Goal: Navigation & Orientation: Find specific page/section

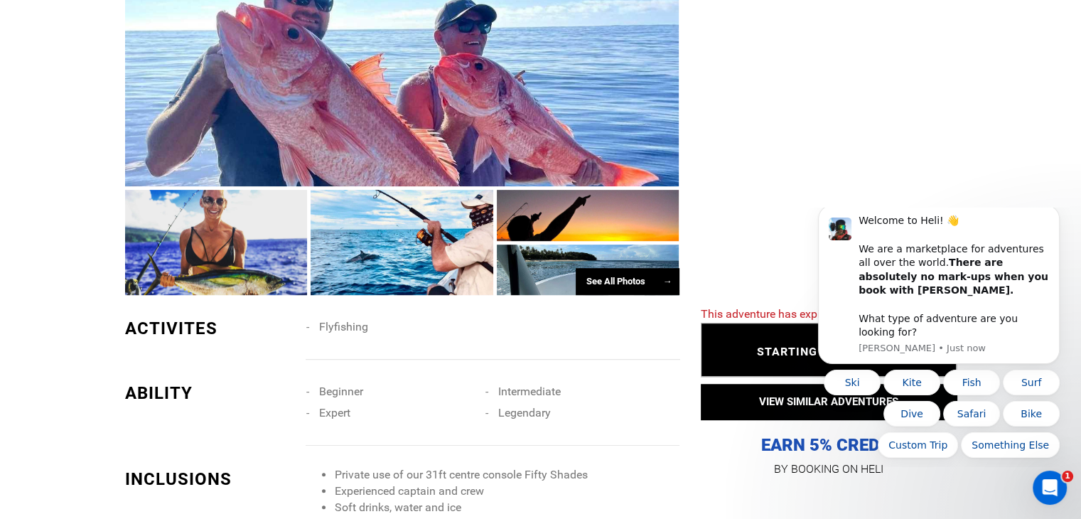
scroll to position [782, 0]
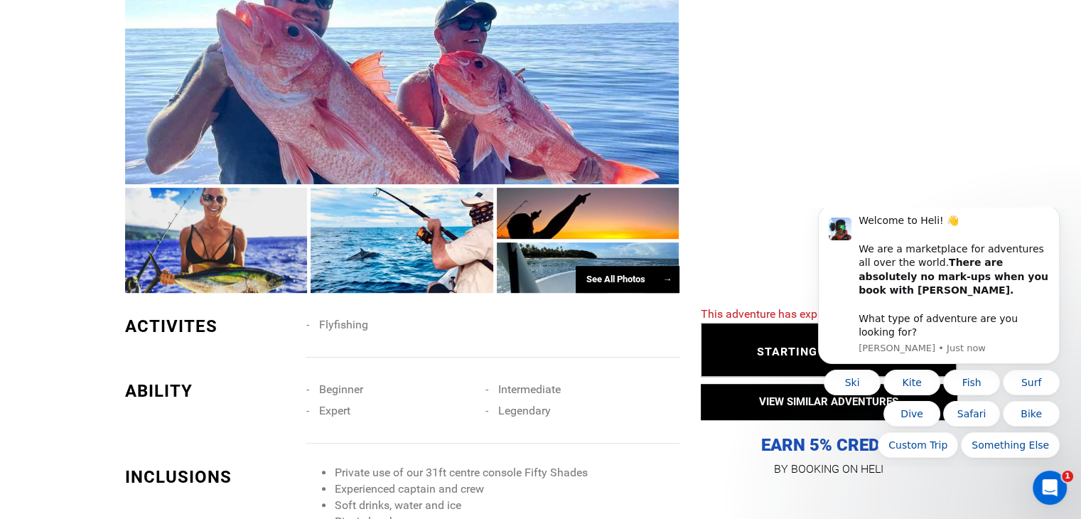
click at [650, 276] on div "See All Photos →" at bounding box center [628, 280] width 104 height 28
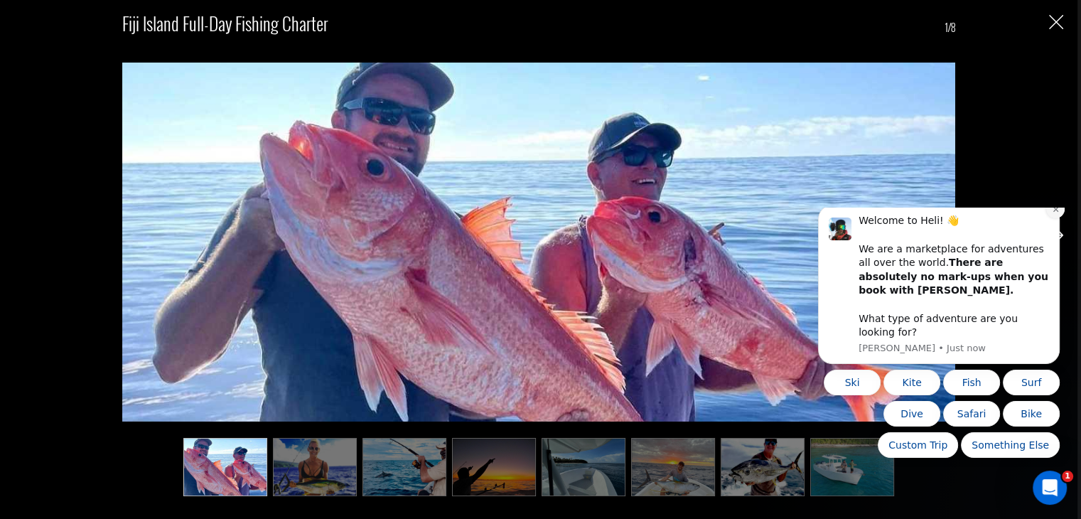
click at [1057, 213] on icon "Dismiss notification" at bounding box center [1056, 209] width 8 height 8
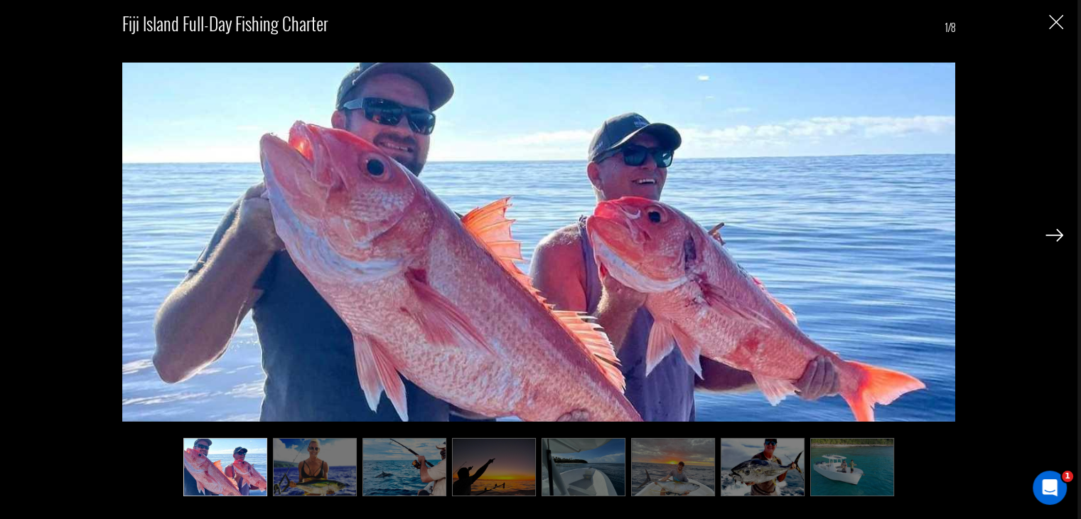
click at [1058, 232] on img at bounding box center [1054, 235] width 18 height 13
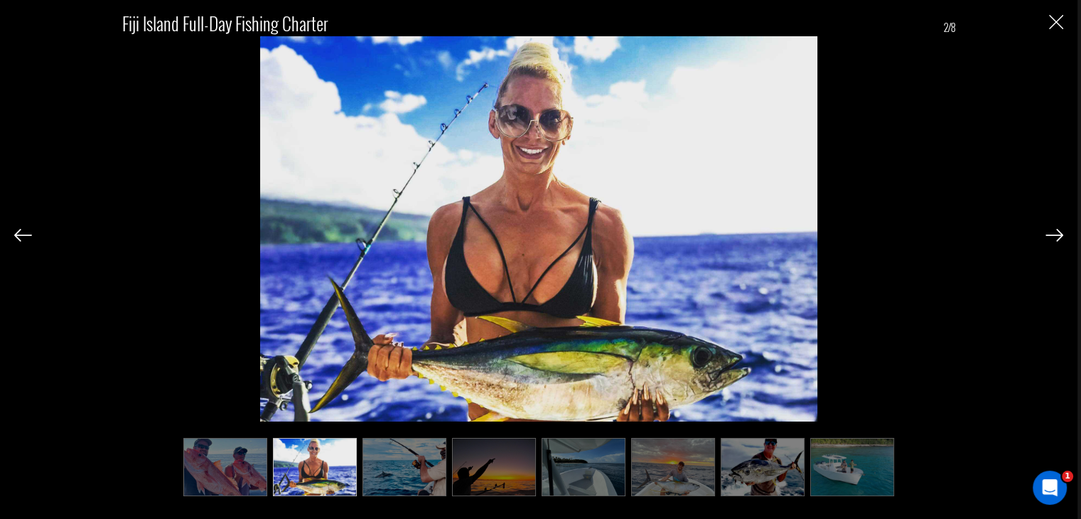
click at [1058, 232] on img at bounding box center [1054, 235] width 18 height 13
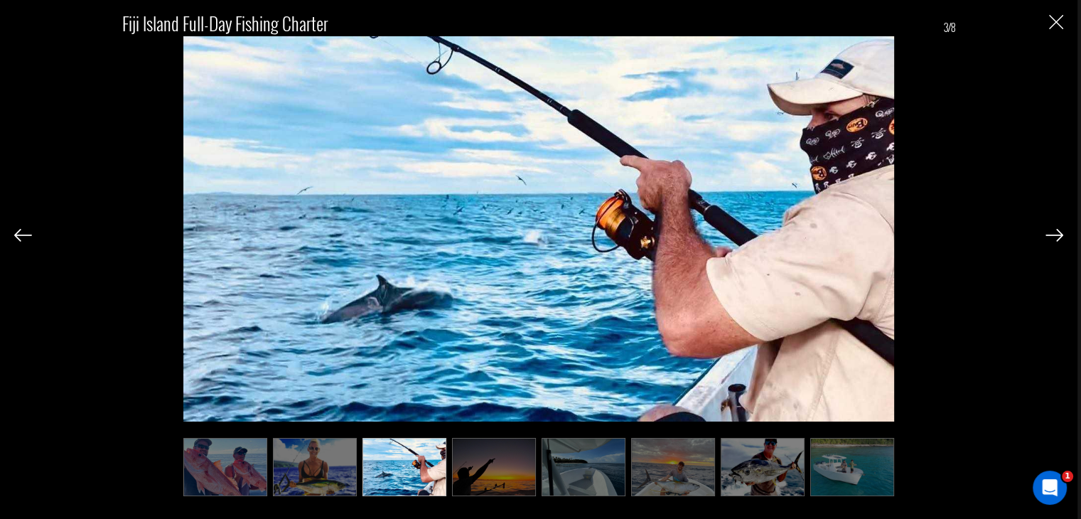
click at [1058, 232] on img at bounding box center [1054, 235] width 18 height 13
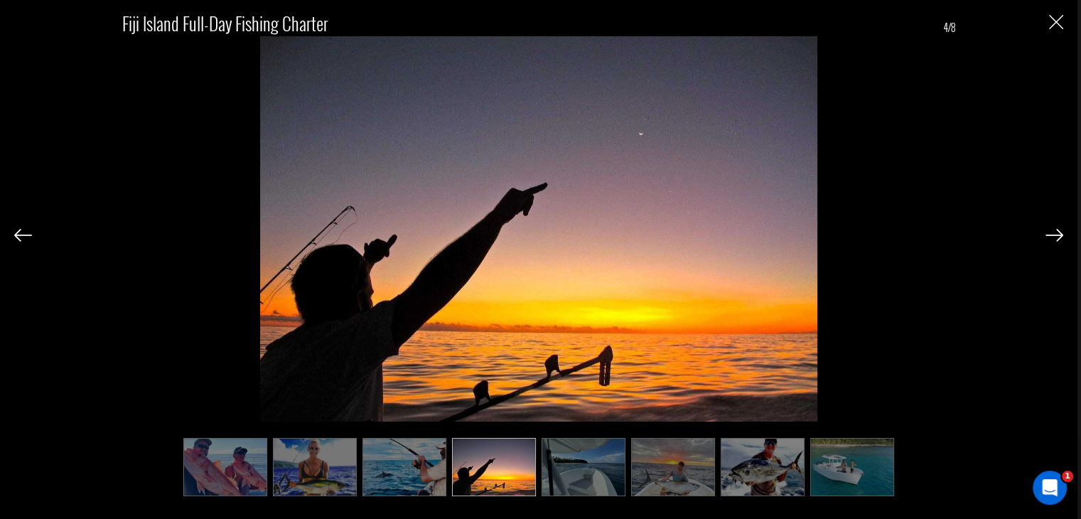
click at [1058, 232] on img at bounding box center [1054, 235] width 18 height 13
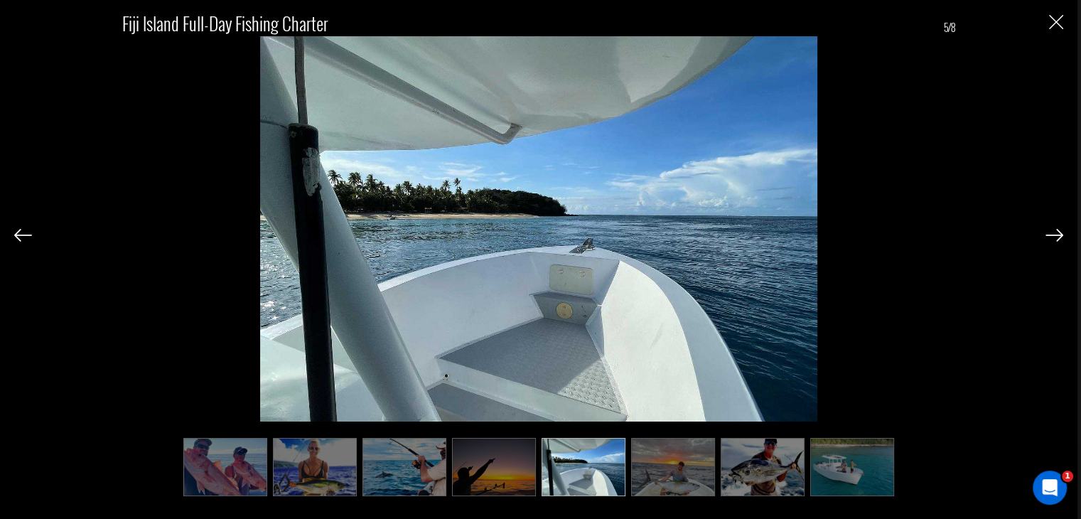
click at [1058, 232] on img at bounding box center [1054, 235] width 18 height 13
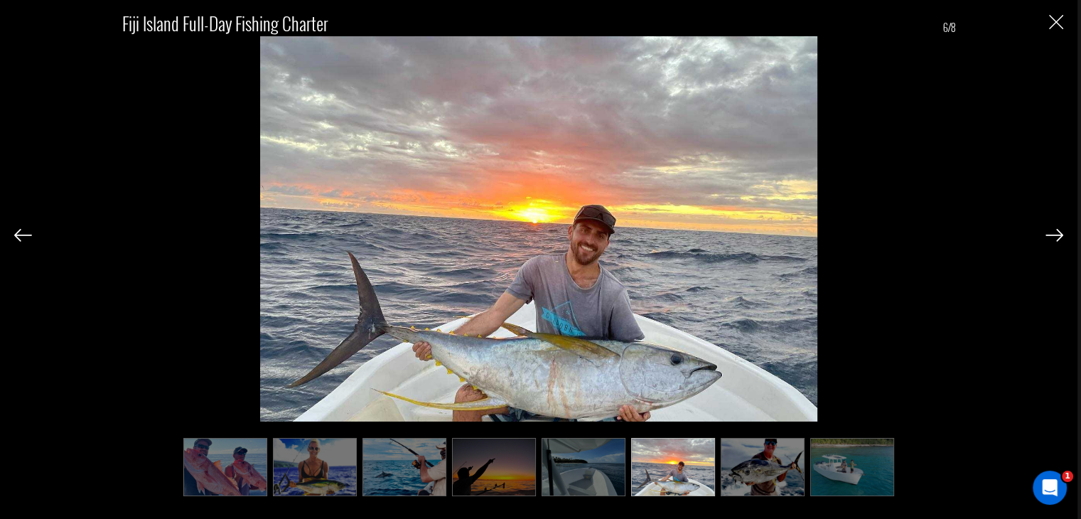
click at [1058, 232] on img at bounding box center [1054, 235] width 18 height 13
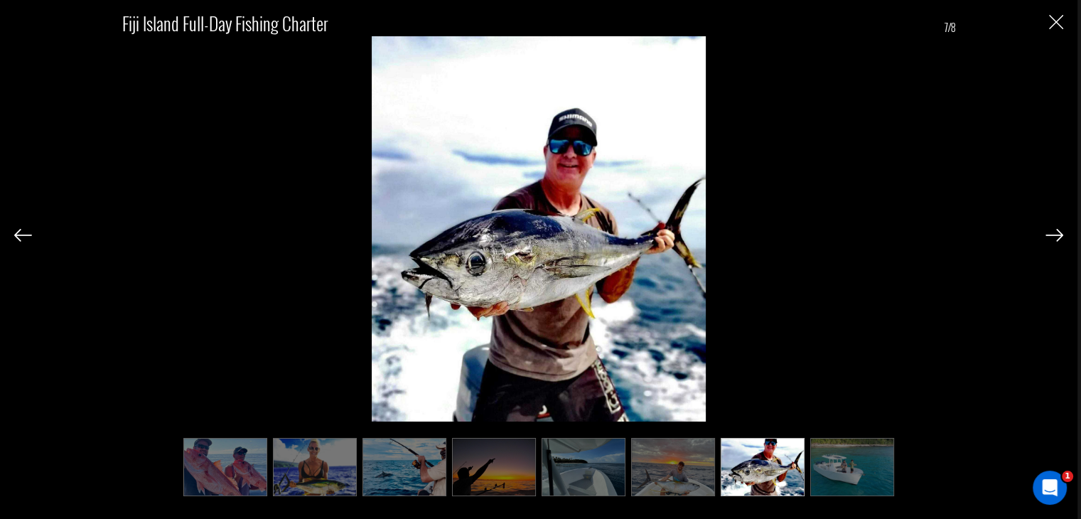
click at [1058, 232] on img at bounding box center [1054, 235] width 18 height 13
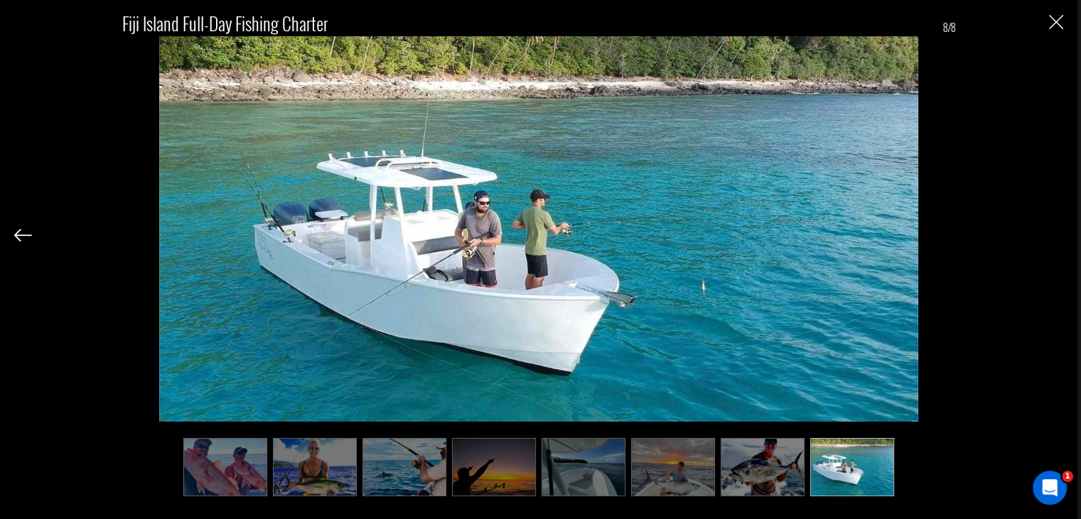
click at [1053, 18] on img "Close" at bounding box center [1056, 22] width 14 height 14
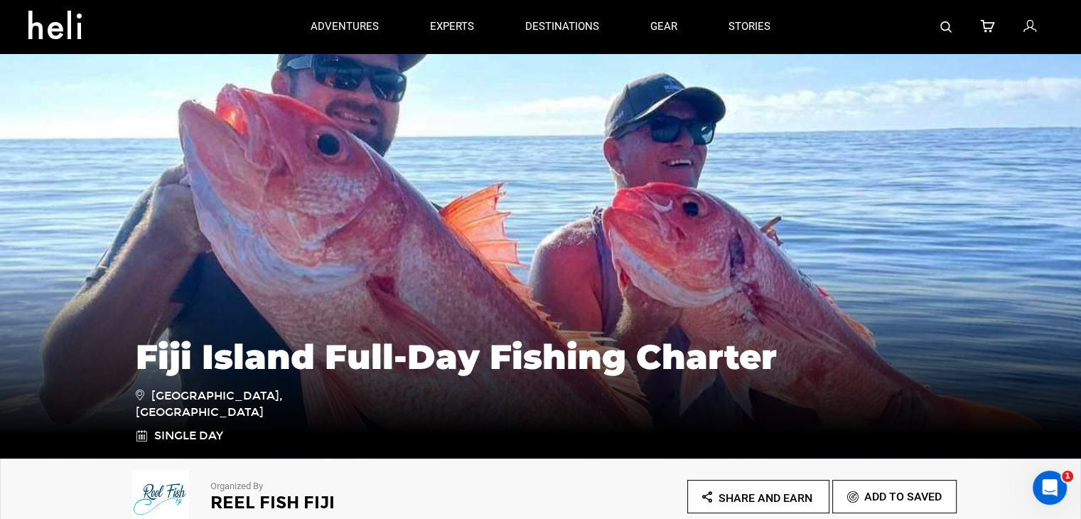
scroll to position [0, 0]
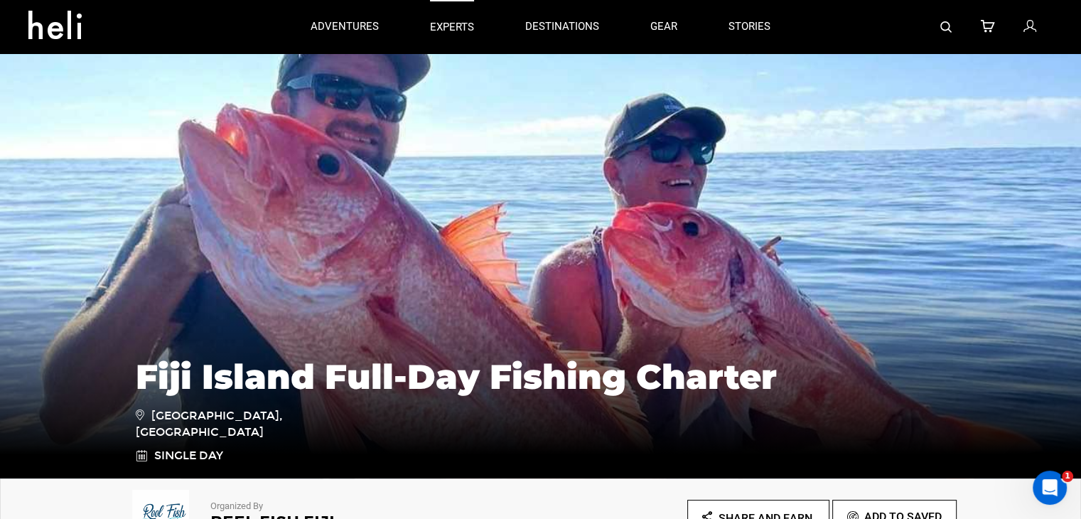
click at [462, 23] on p "experts" at bounding box center [452, 27] width 44 height 15
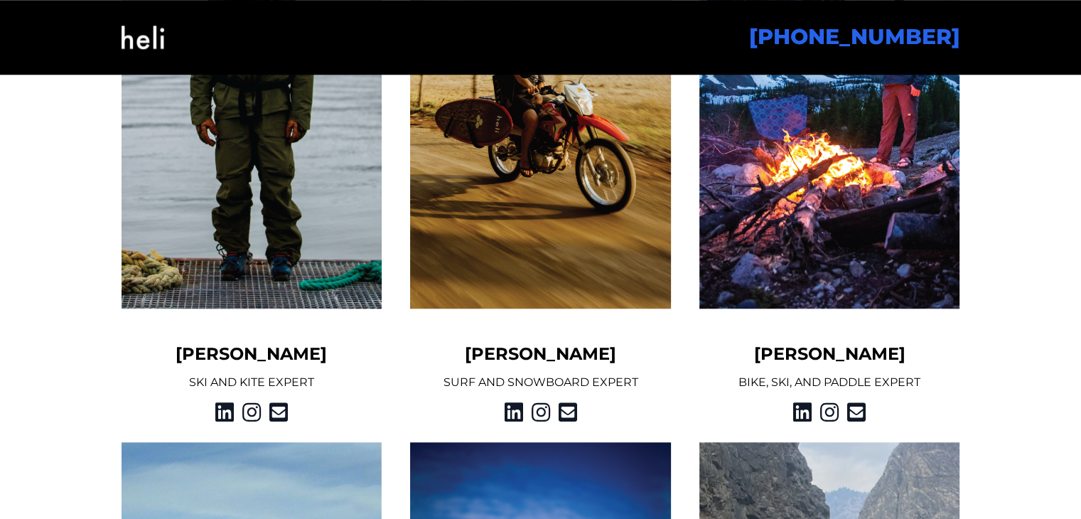
scroll to position [1350, 0]
